Goal: Information Seeking & Learning: Learn about a topic

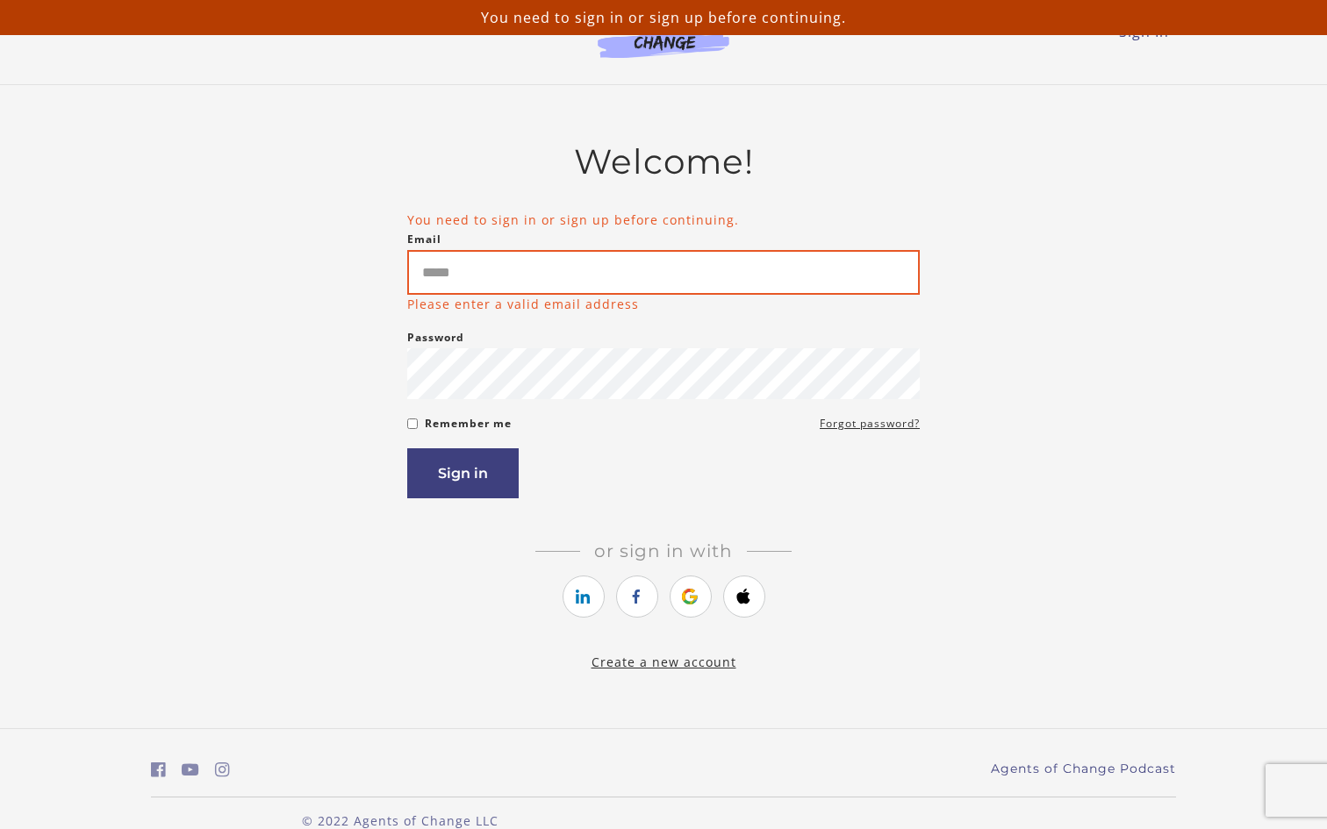
click at [509, 269] on input "Email" at bounding box center [663, 272] width 513 height 45
type input "**********"
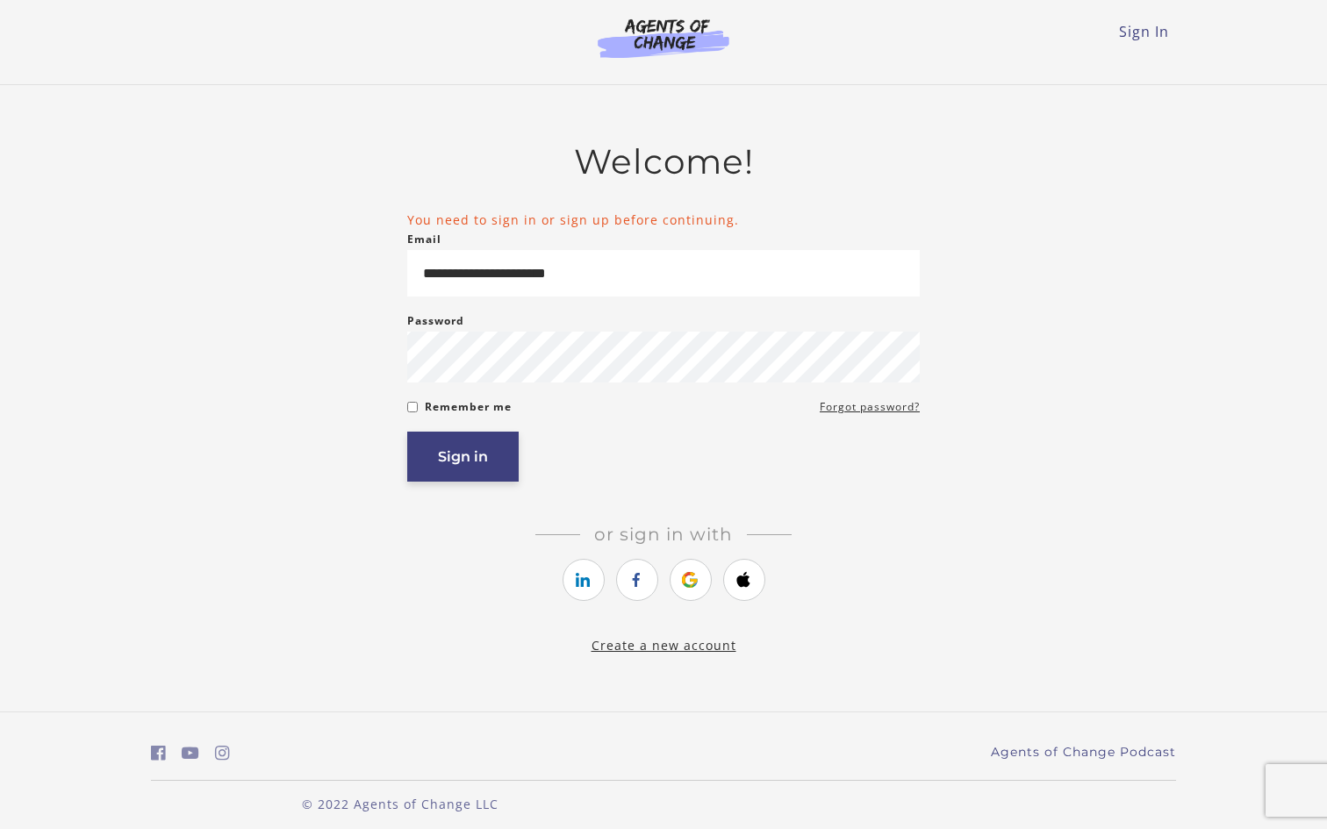
click at [485, 448] on button "Sign in" at bounding box center [462, 457] width 111 height 50
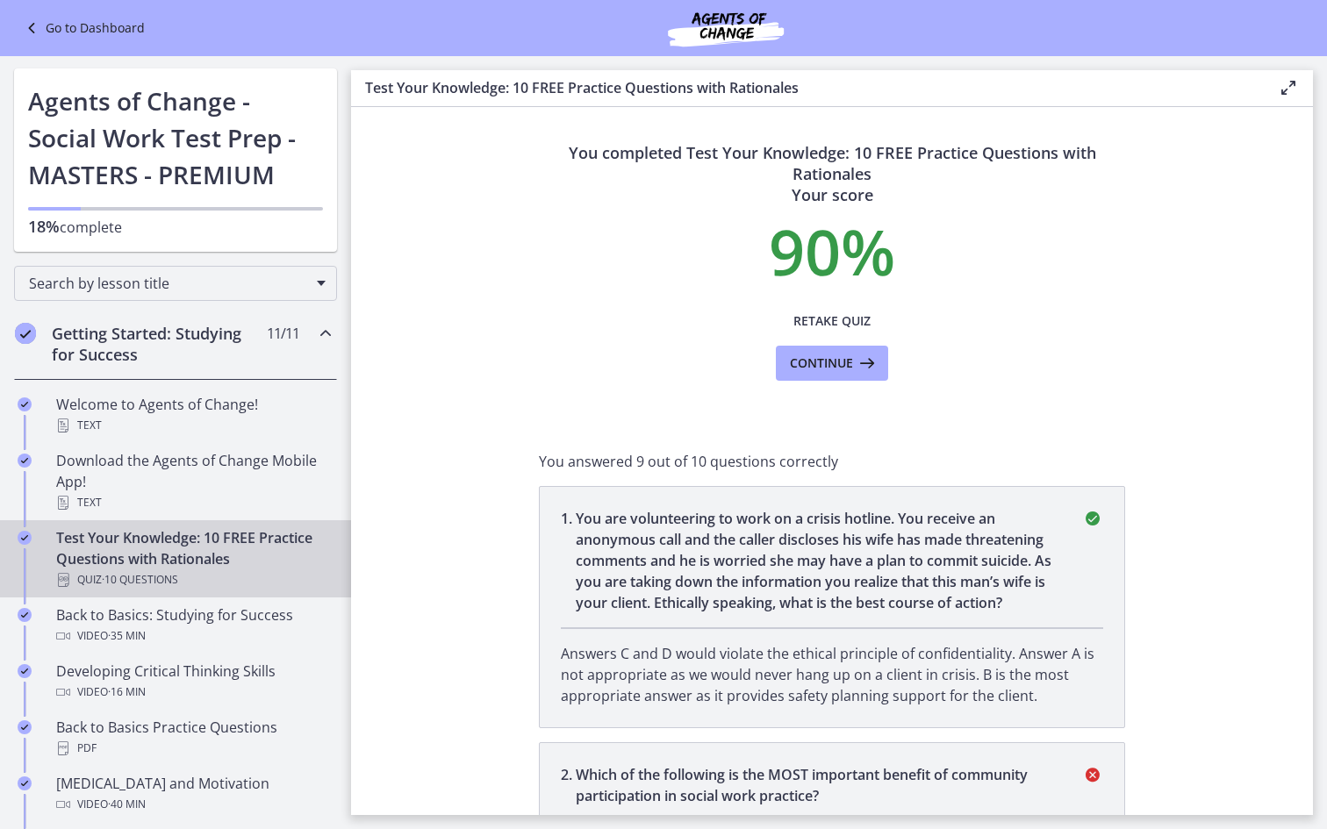
click at [203, 354] on h2 "Getting Started: Studying for Success" at bounding box center [159, 344] width 214 height 42
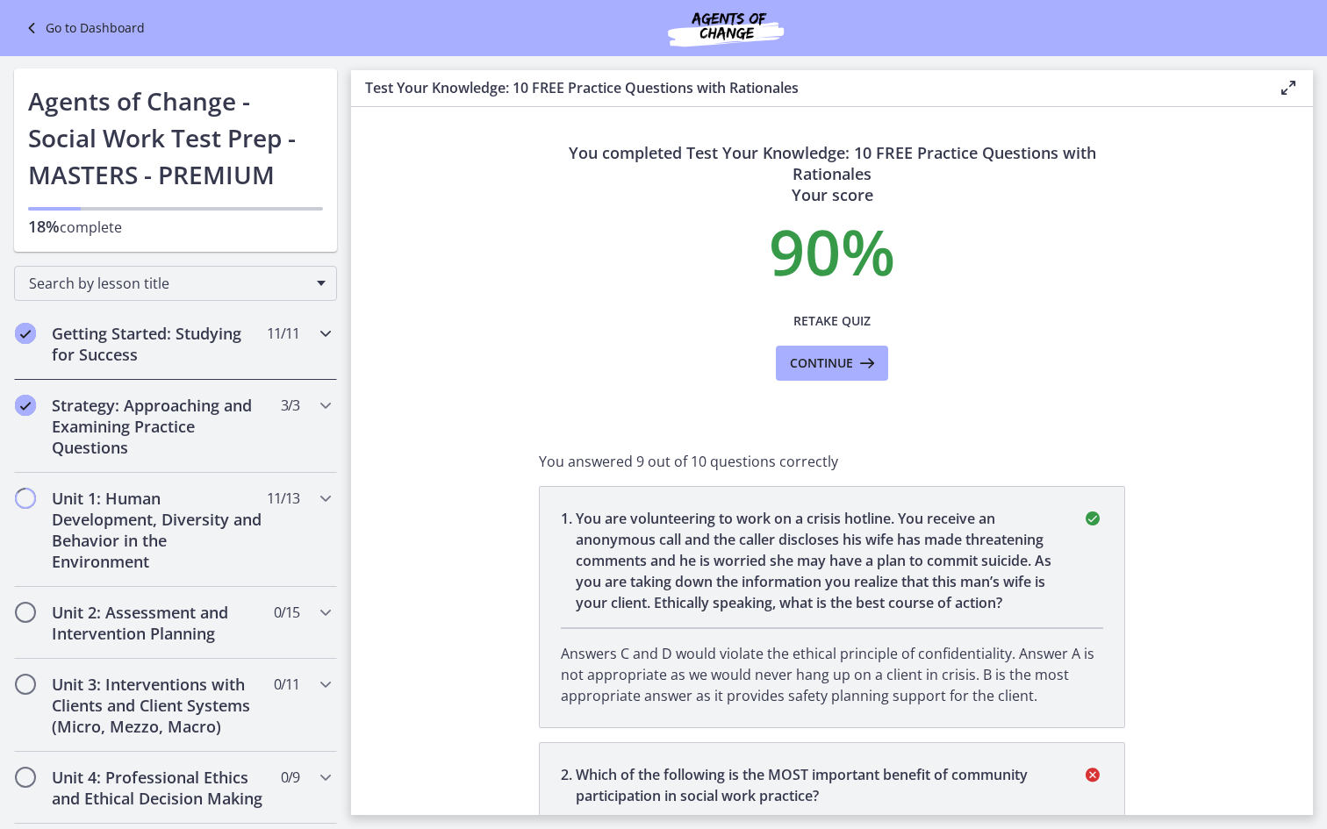
click at [209, 342] on h2 "Getting Started: Studying for Success" at bounding box center [159, 344] width 214 height 42
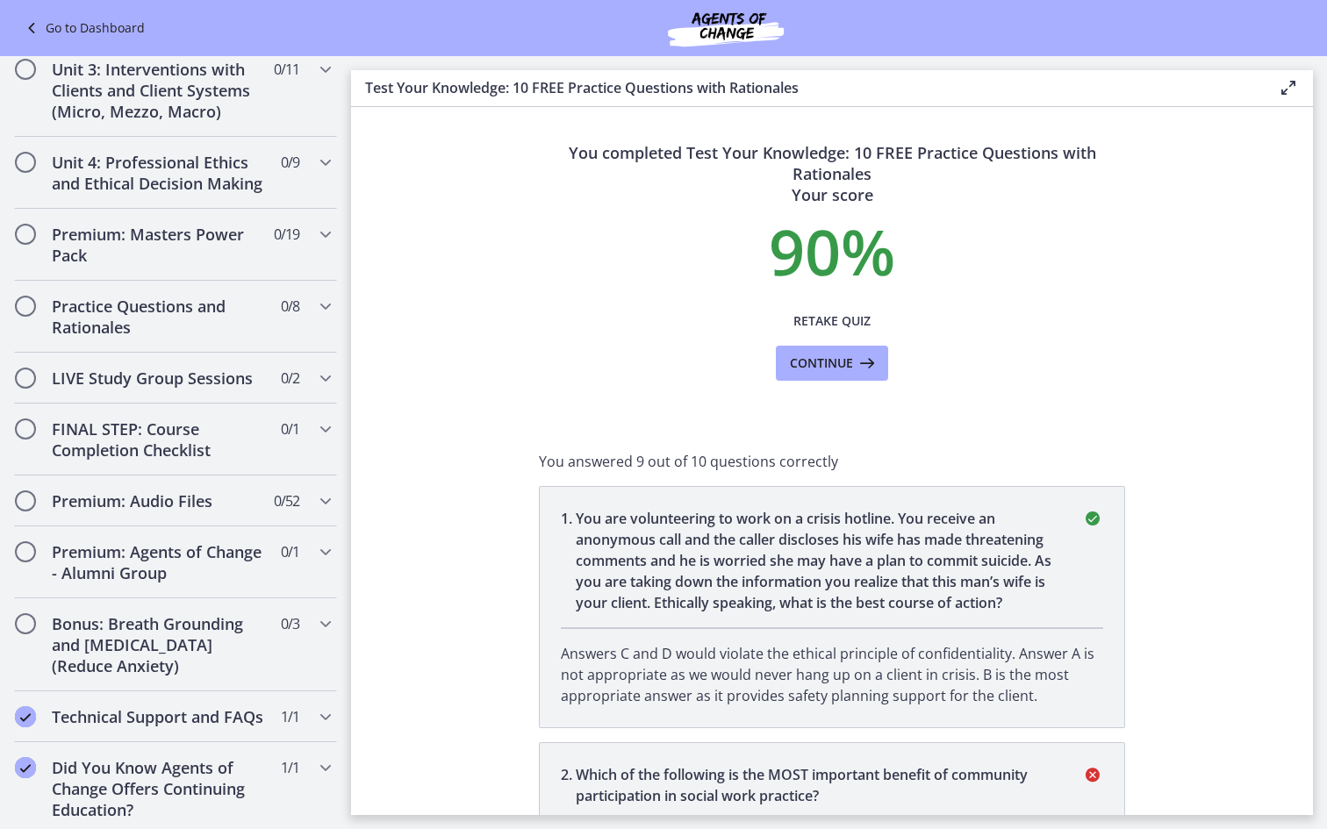
scroll to position [1318, 0]
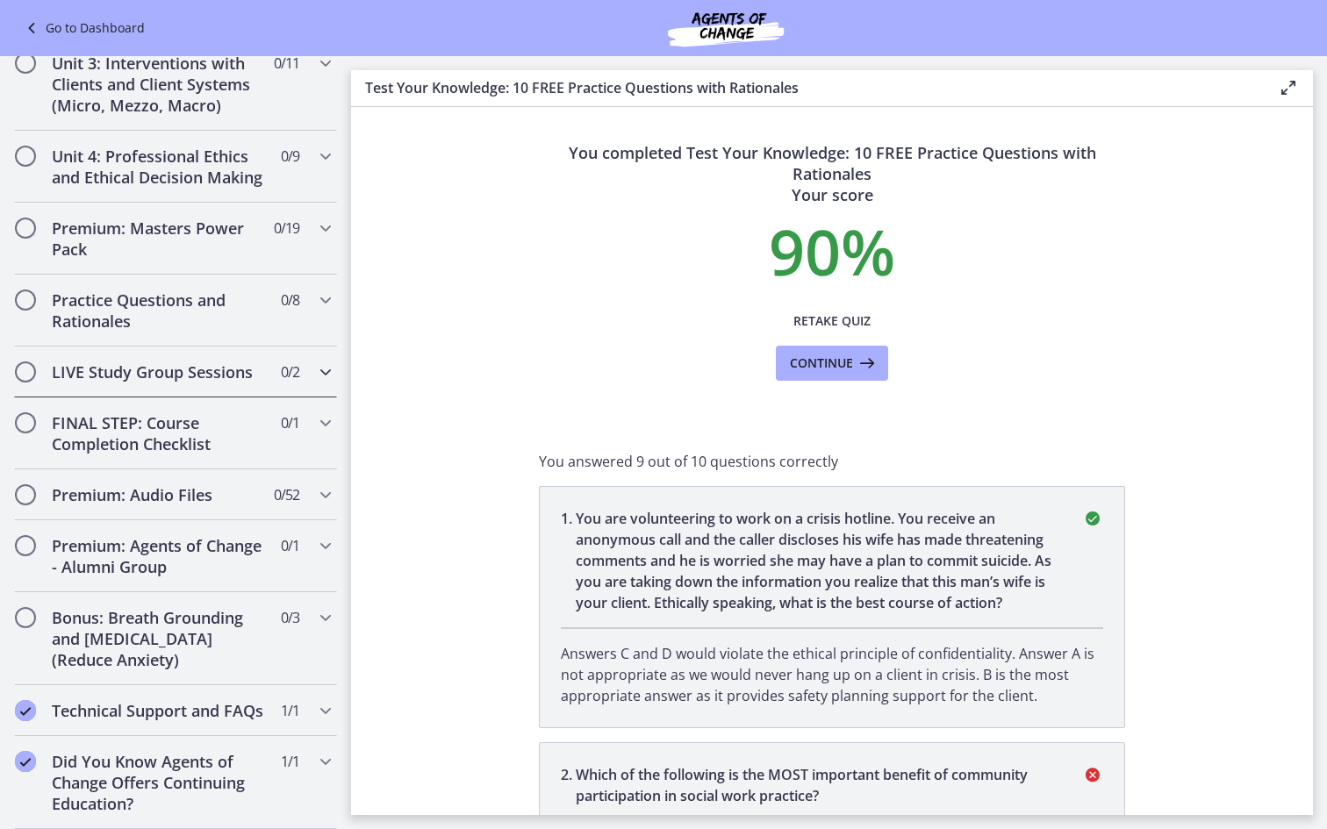
click at [236, 376] on h2 "LIVE Study Group Sessions" at bounding box center [159, 372] width 214 height 21
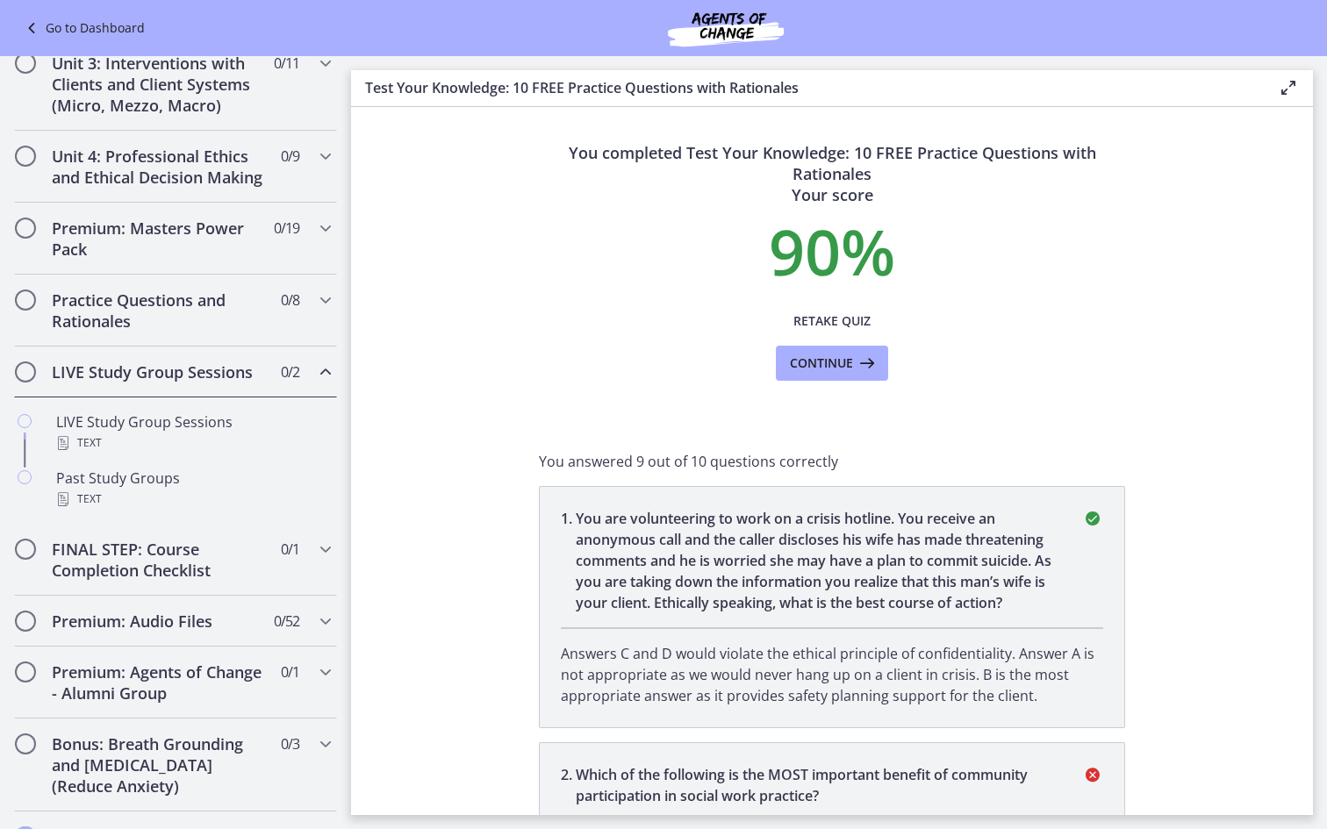
scroll to position [623, 0]
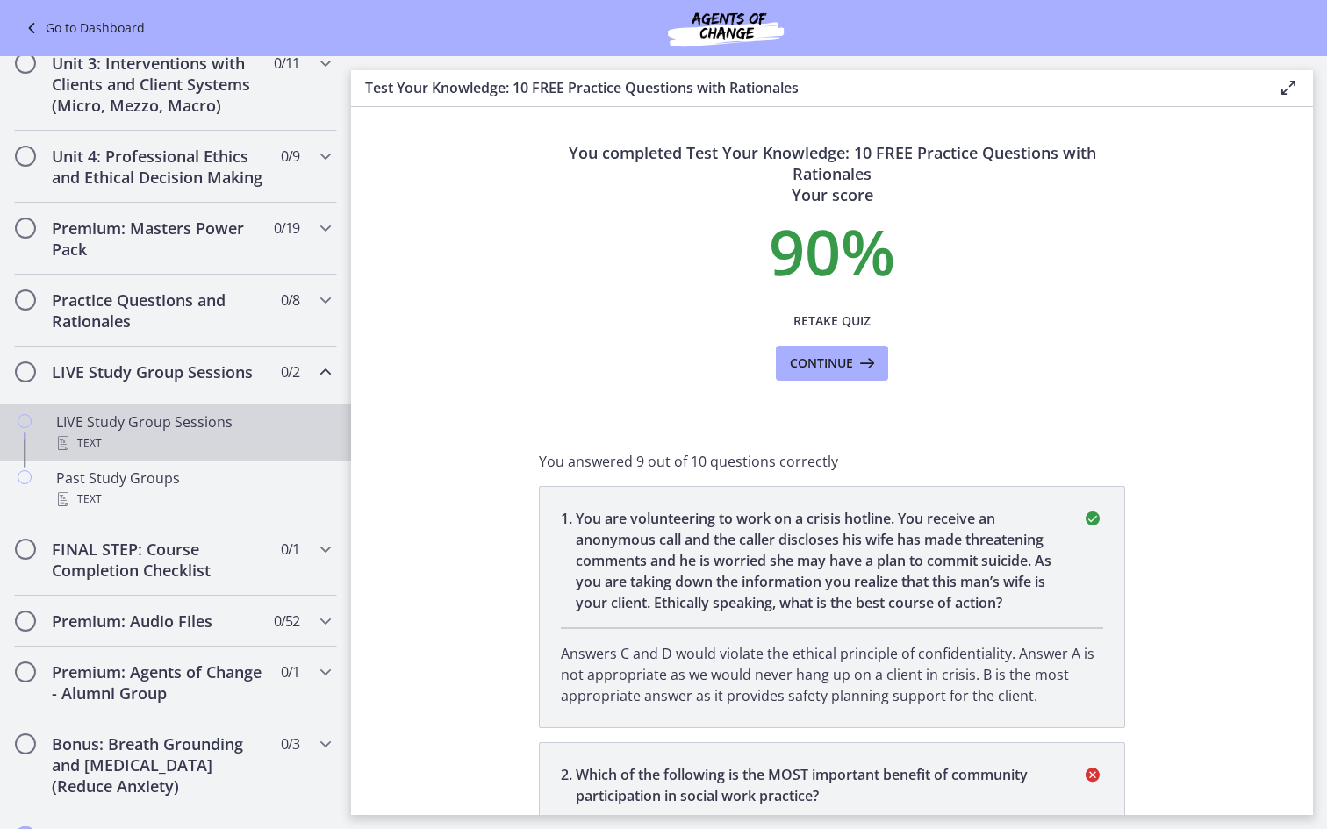
click at [174, 436] on div "Text" at bounding box center [193, 443] width 274 height 21
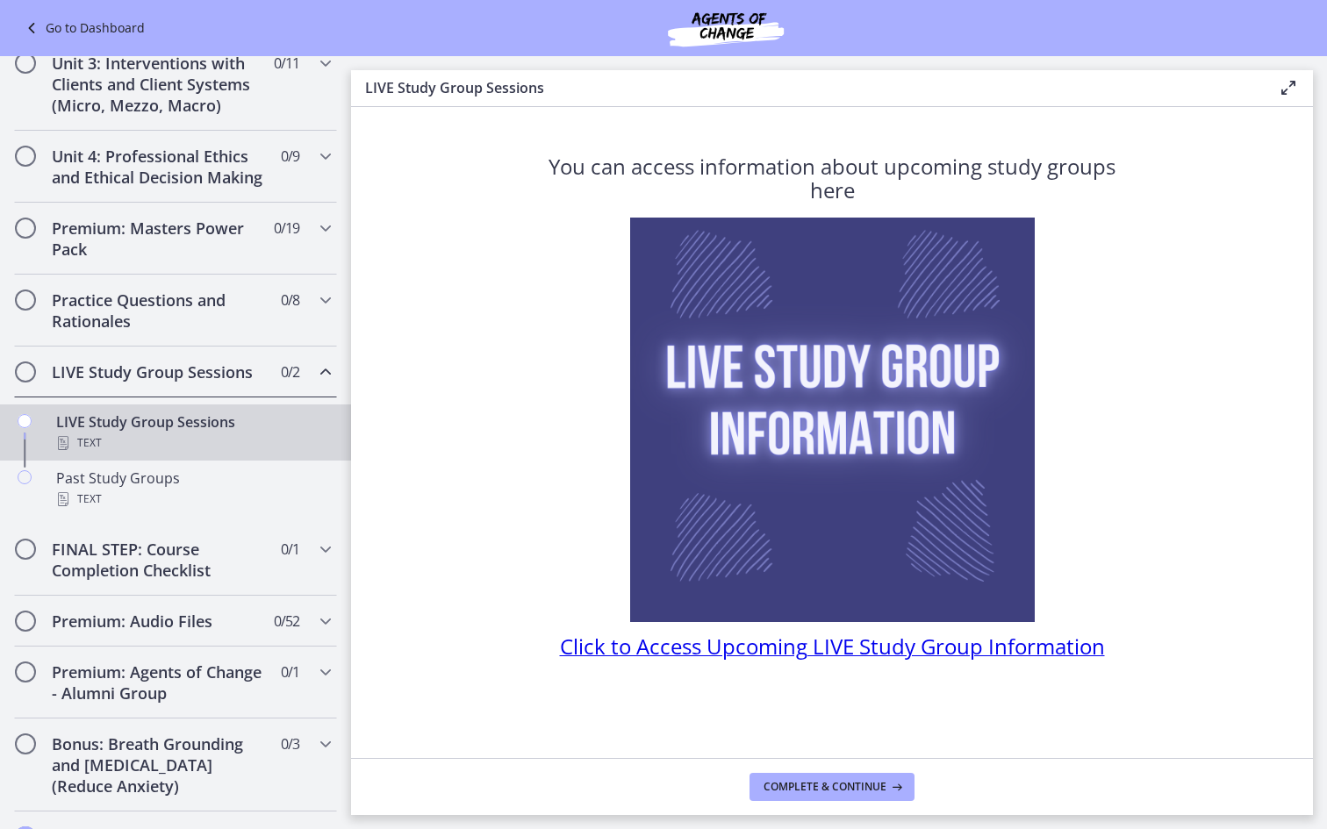
click at [698, 654] on span "Click to Access Upcoming LIVE Study Group Information" at bounding box center [832, 646] width 545 height 29
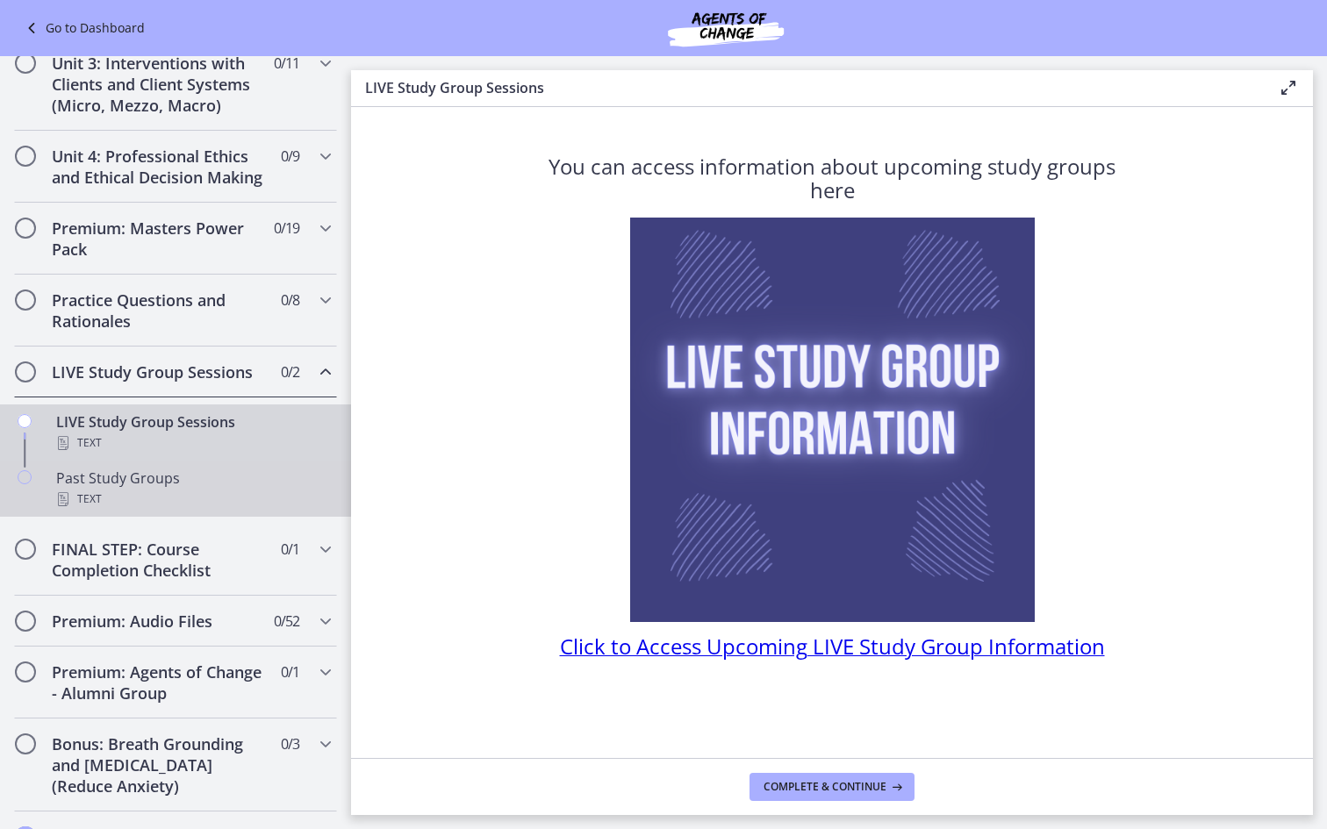
click at [147, 484] on div "Past Study Groups Text" at bounding box center [193, 489] width 274 height 42
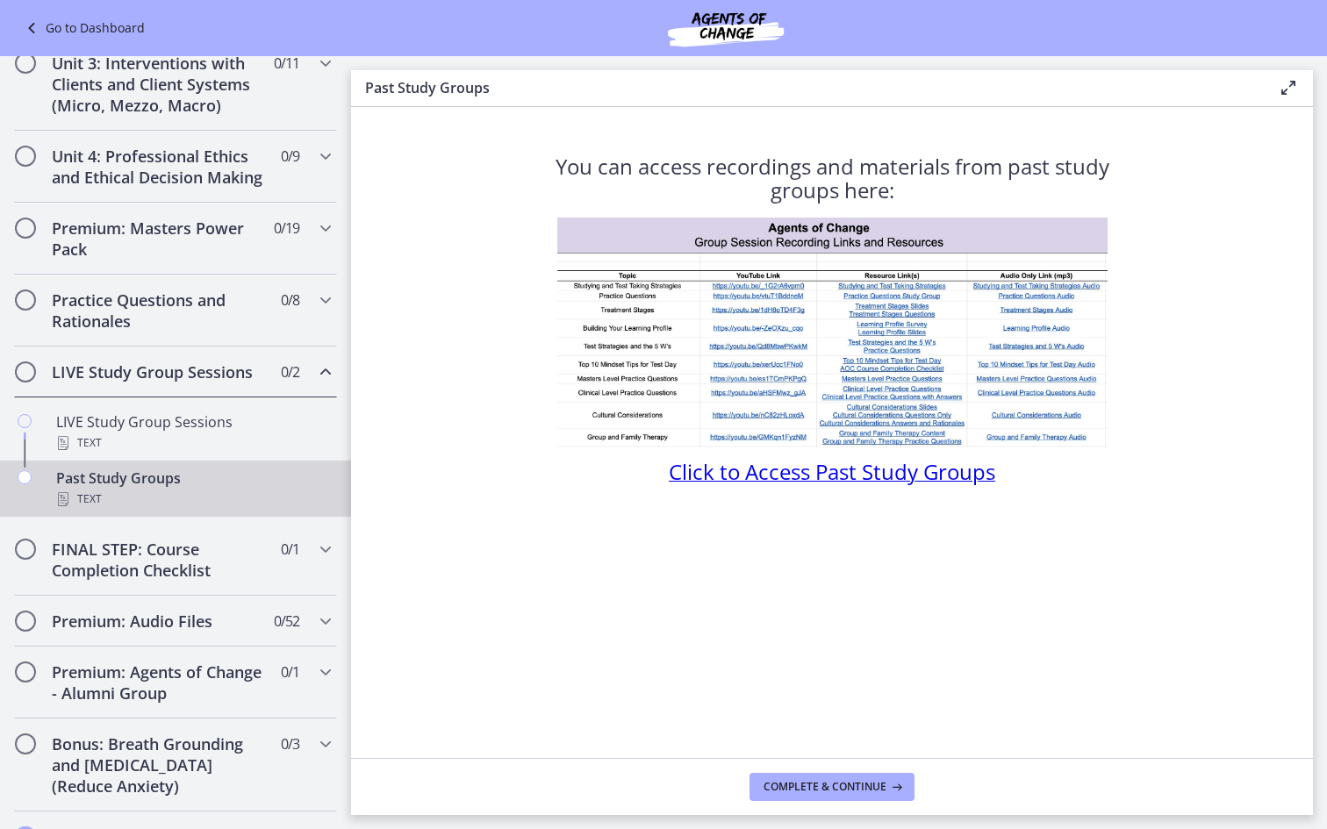
click at [712, 477] on span "Click to Access Past Study Groups" at bounding box center [832, 471] width 326 height 29
click at [232, 626] on h2 "Premium: Audio Files" at bounding box center [159, 621] width 214 height 21
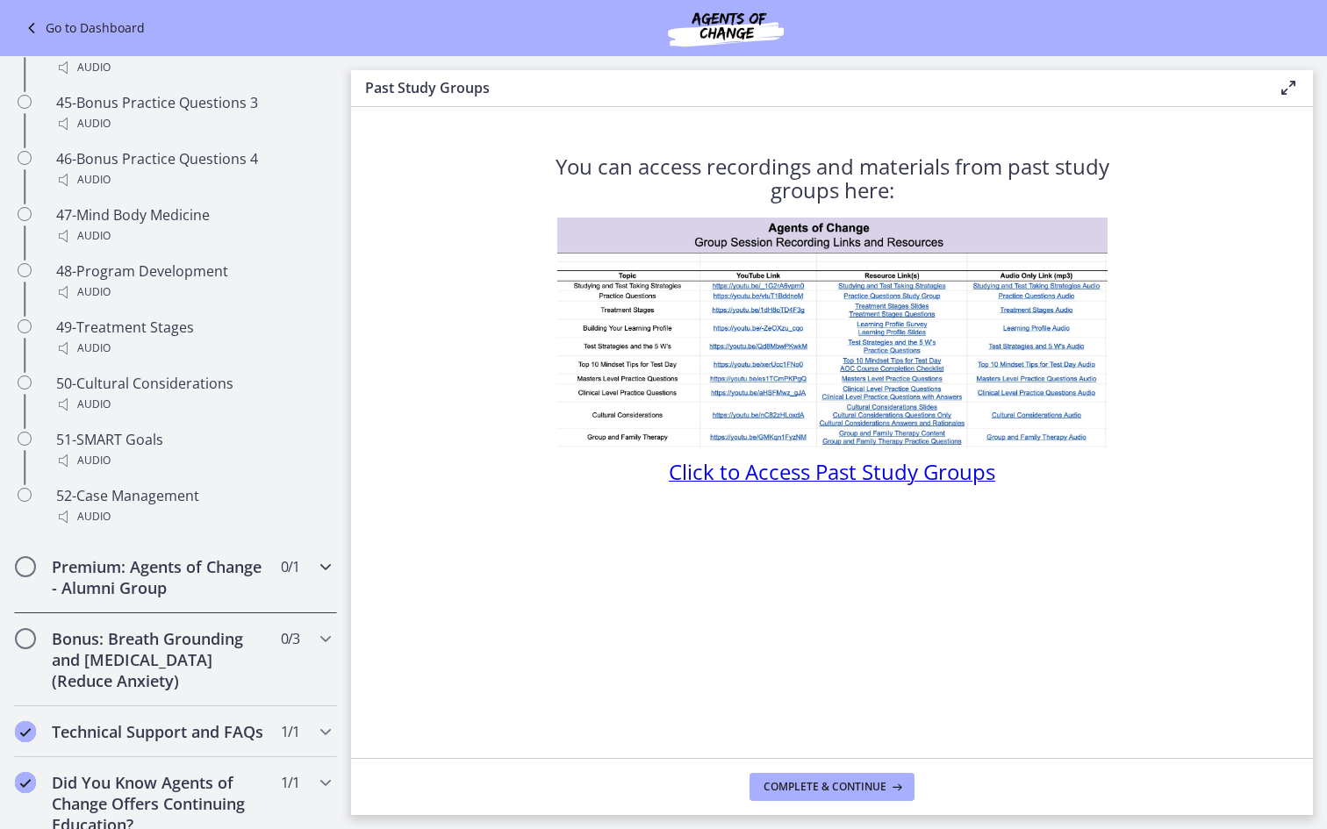
click at [322, 561] on div "Premium: Agents of Change - Alumni Group 0 / 1 Completed" at bounding box center [175, 578] width 323 height 72
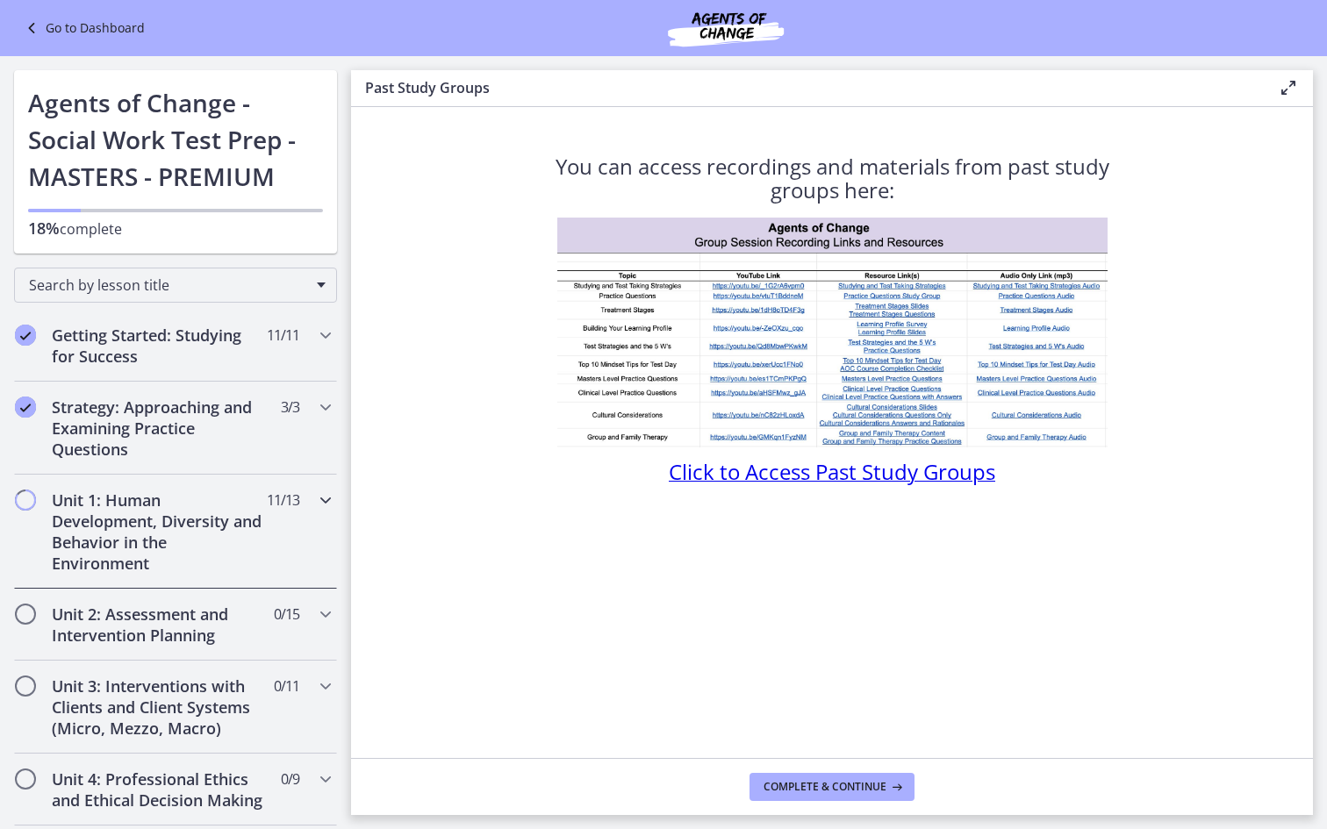
click at [325, 508] on icon "Chapters" at bounding box center [325, 500] width 21 height 21
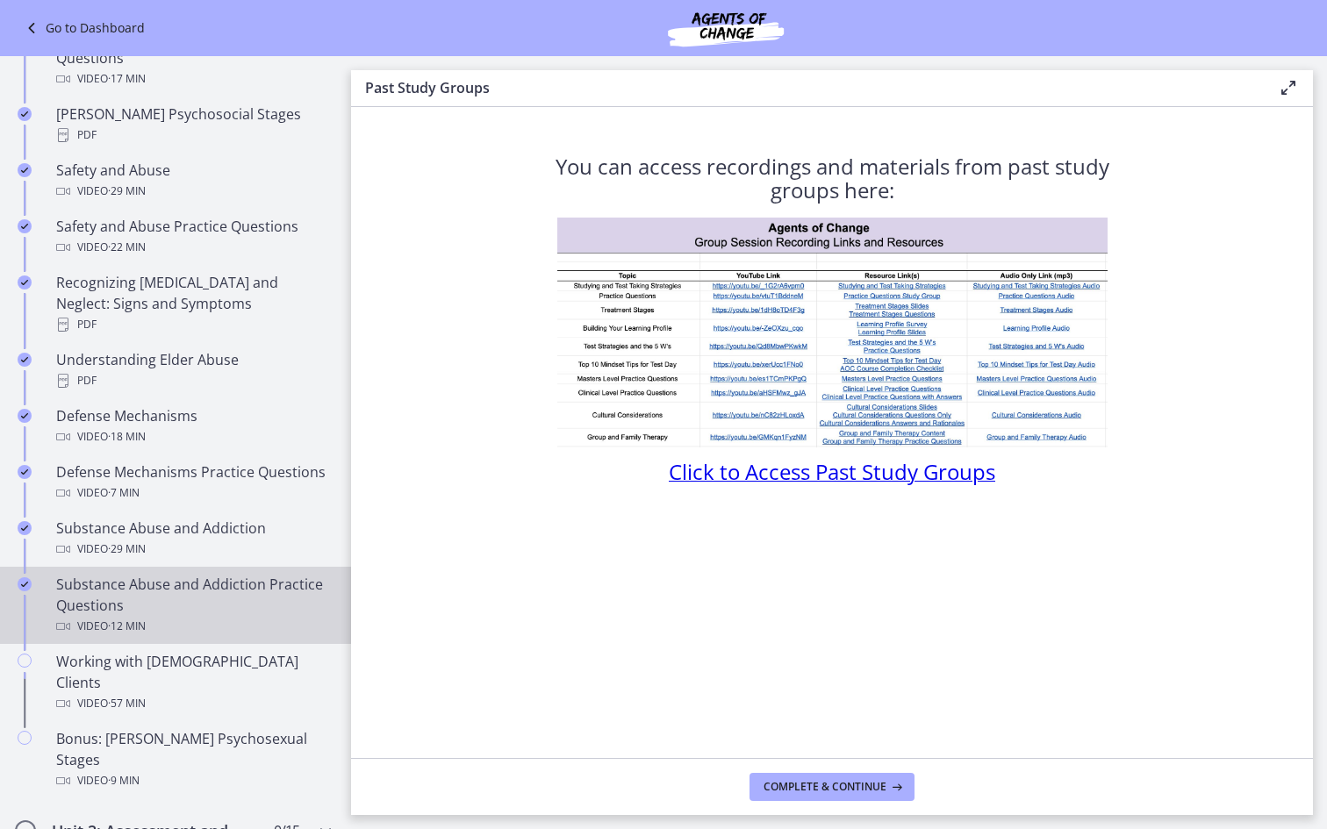
scroll to position [713, 0]
